Goal: Information Seeking & Learning: Understand process/instructions

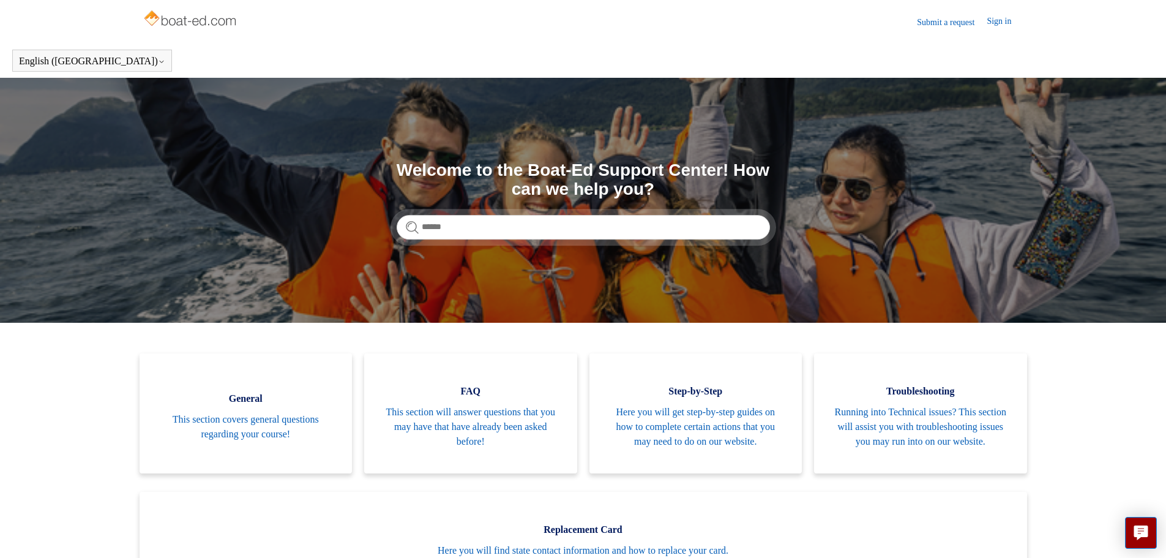
click at [933, 17] on link "Submit a request" at bounding box center [952, 22] width 70 height 13
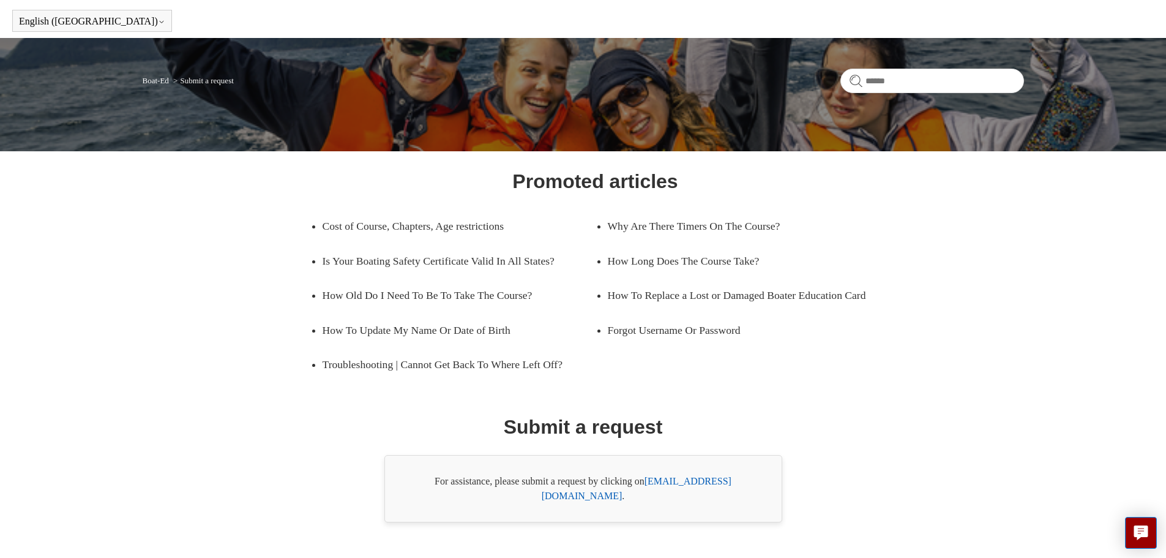
scroll to position [70, 0]
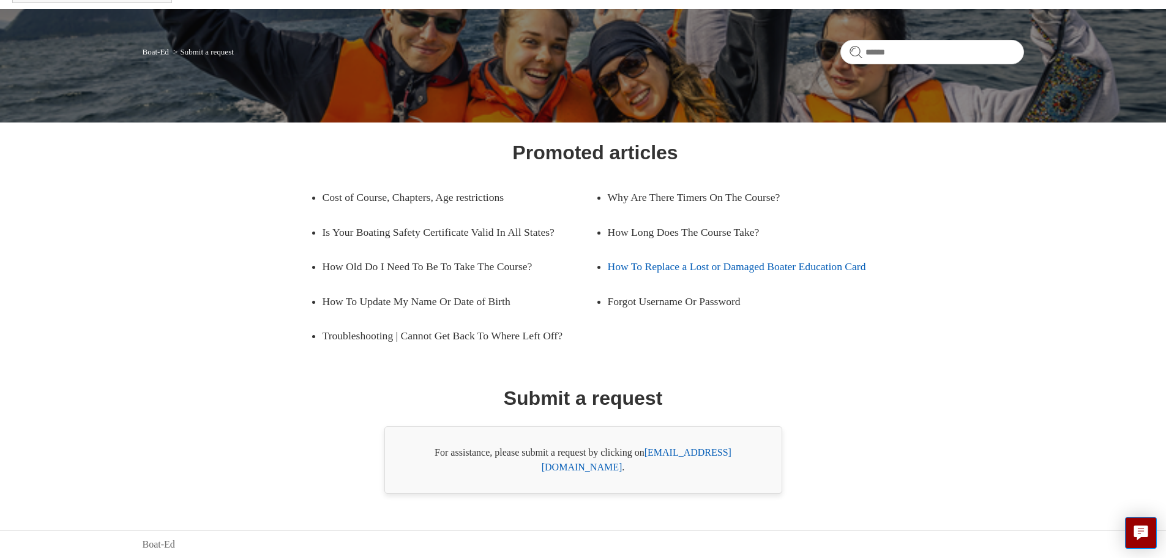
click at [638, 261] on link "How To Replace a Lost or Damaged Boater Education Card" at bounding box center [744, 266] width 273 height 34
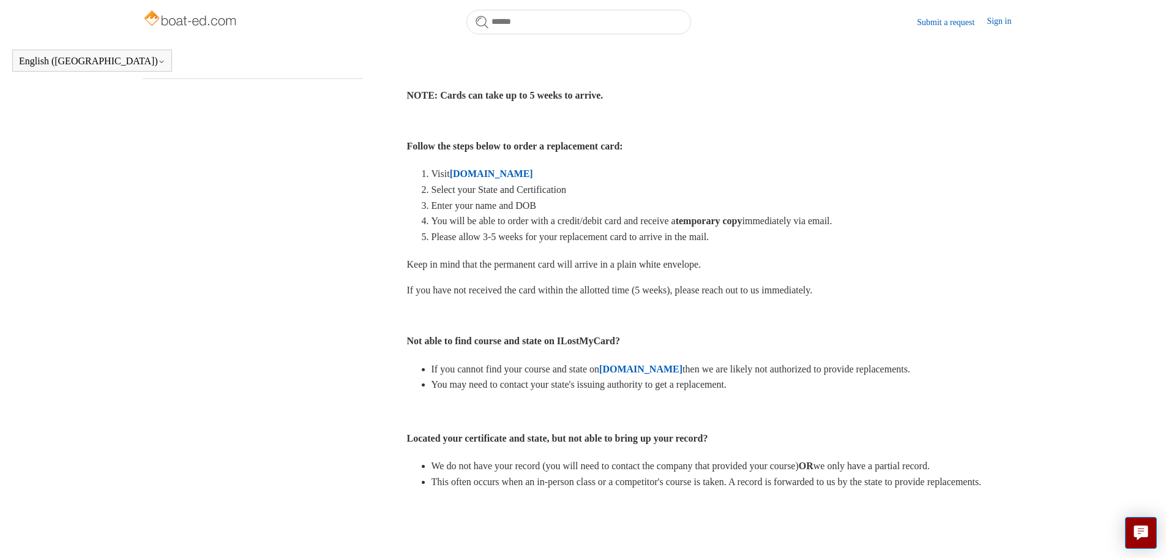
scroll to position [333, 0]
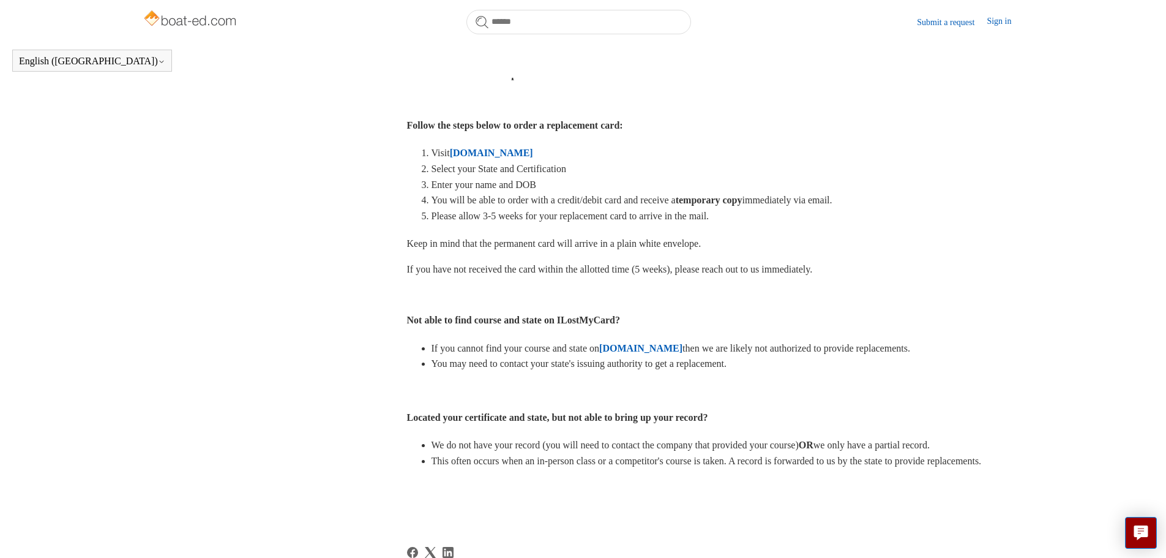
click at [511, 148] on strong "ILostMyCard.com" at bounding box center [491, 153] width 83 height 10
